Goal: Navigation & Orientation: Find specific page/section

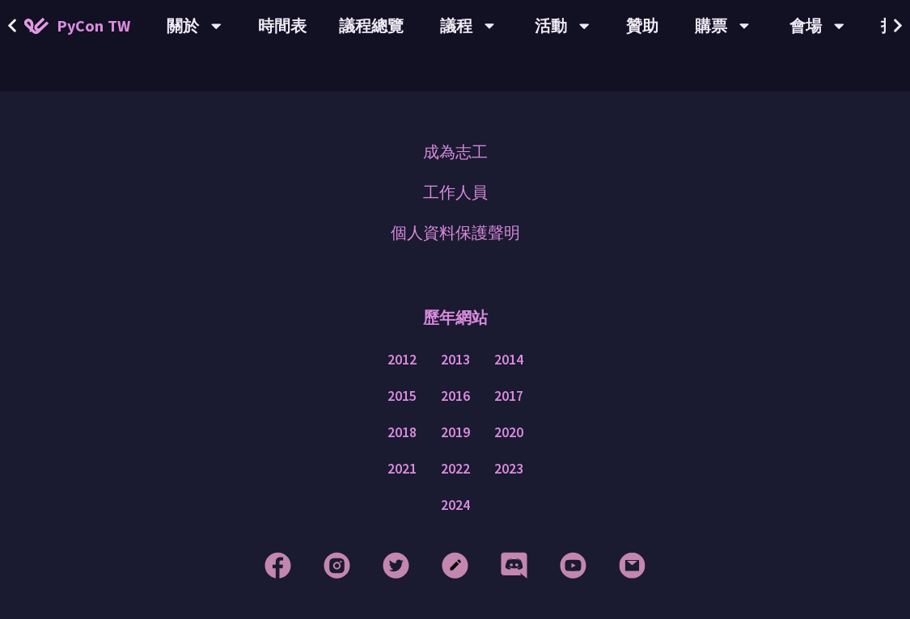
scroll to position [4948, 0]
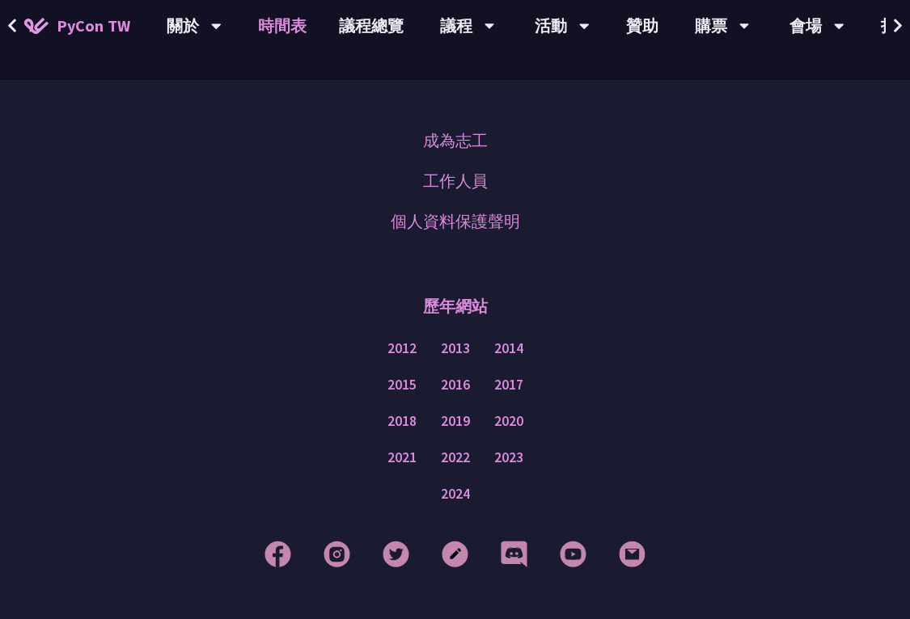
click at [294, 23] on link "時間表" at bounding box center [282, 26] width 81 height 52
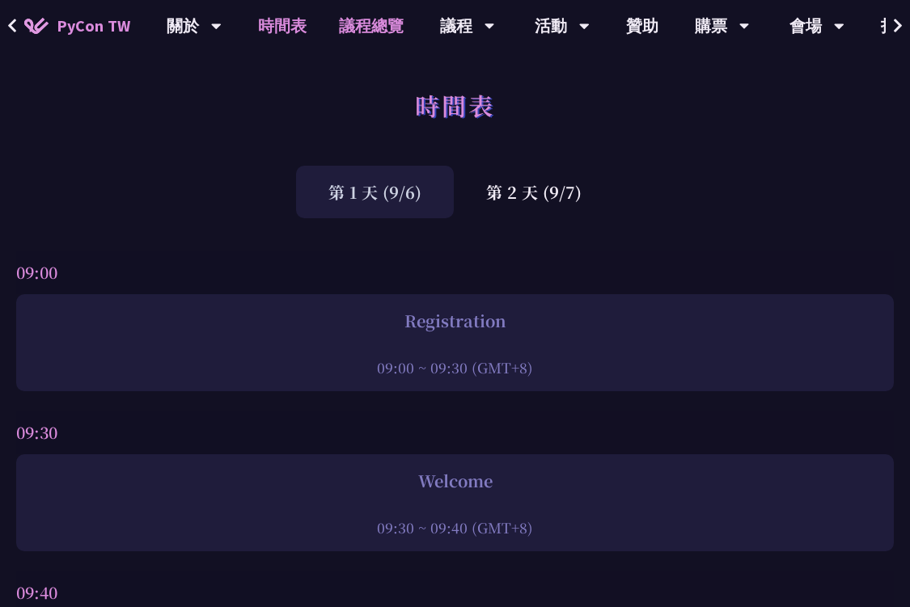
click at [389, 30] on link "議程總覽" at bounding box center [371, 26] width 97 height 52
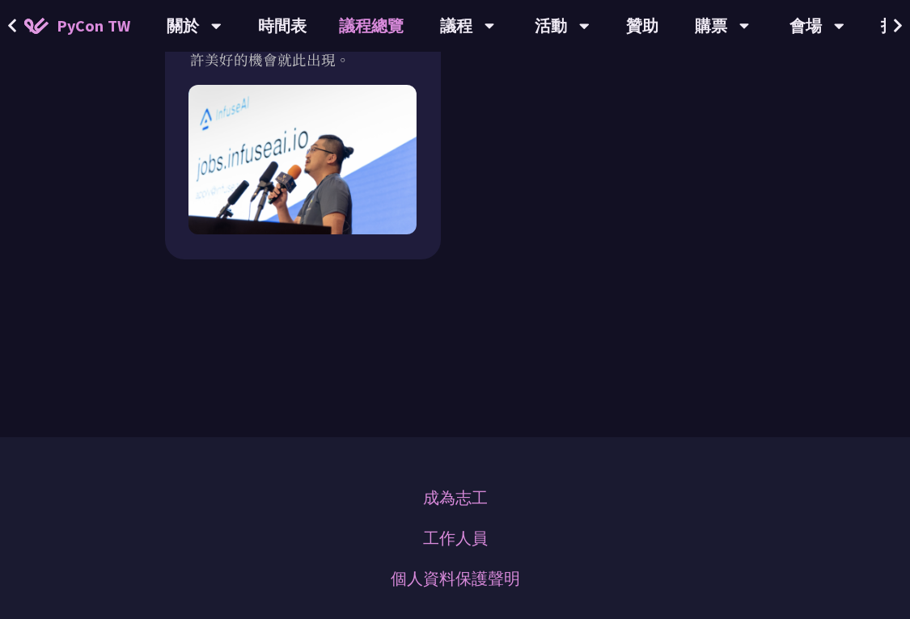
scroll to position [2507, 0]
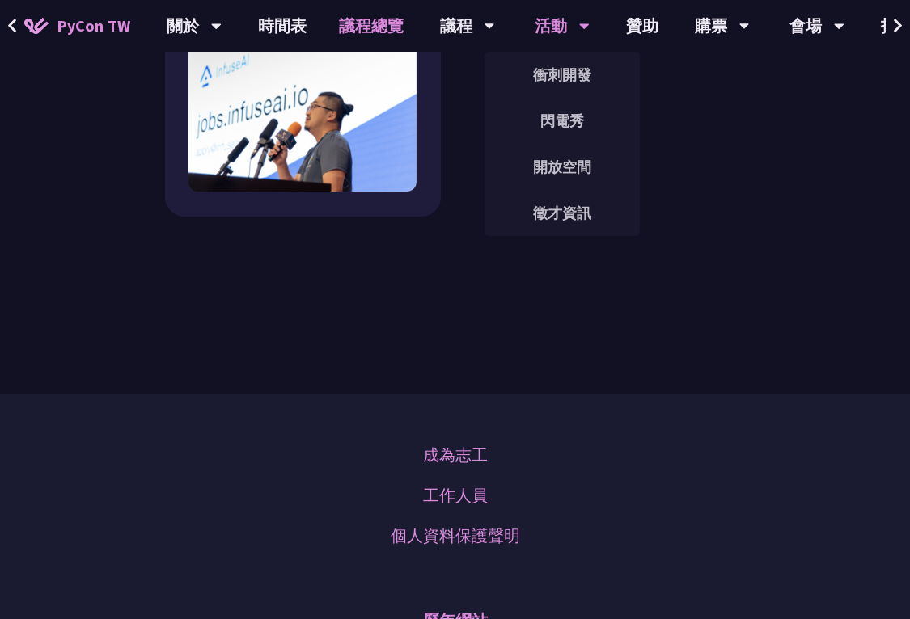
click at [551, 32] on div "活動" at bounding box center [561, 26] width 55 height 52
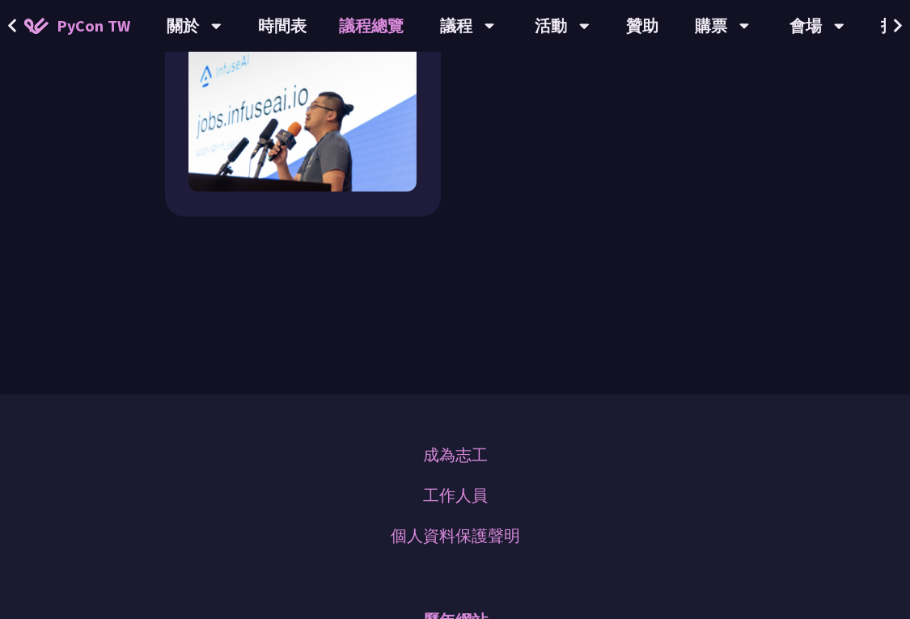
click at [900, 29] on icon at bounding box center [898, 26] width 11 height 16
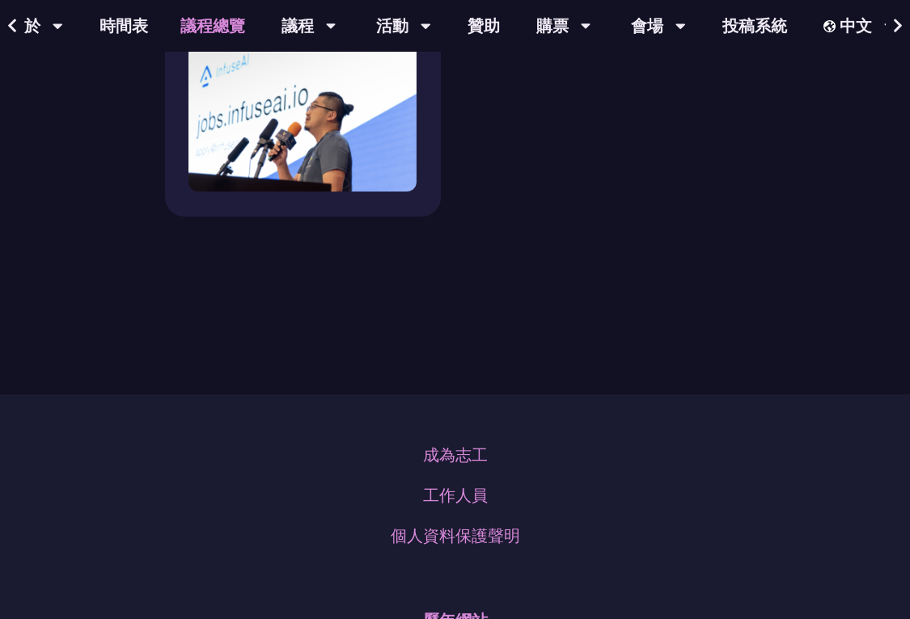
scroll to position [0, 161]
click at [900, 29] on icon at bounding box center [898, 26] width 11 height 16
